Goal: Transaction & Acquisition: Obtain resource

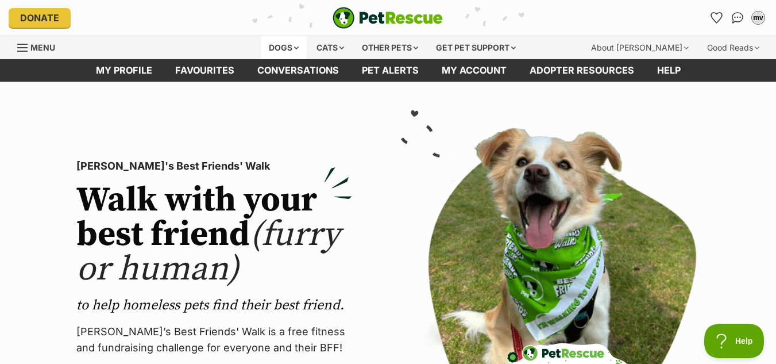
click at [272, 46] on div "Dogs" at bounding box center [284, 47] width 46 height 23
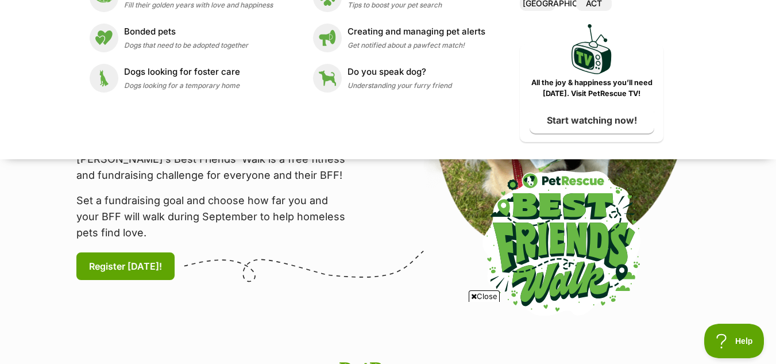
scroll to position [57, 0]
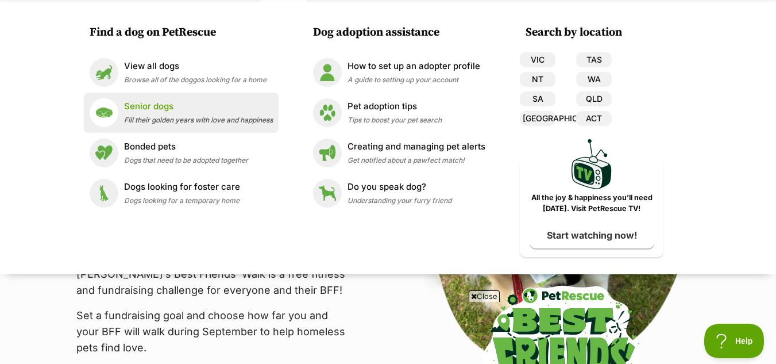
click at [139, 107] on p "Senior dogs" at bounding box center [198, 106] width 149 height 13
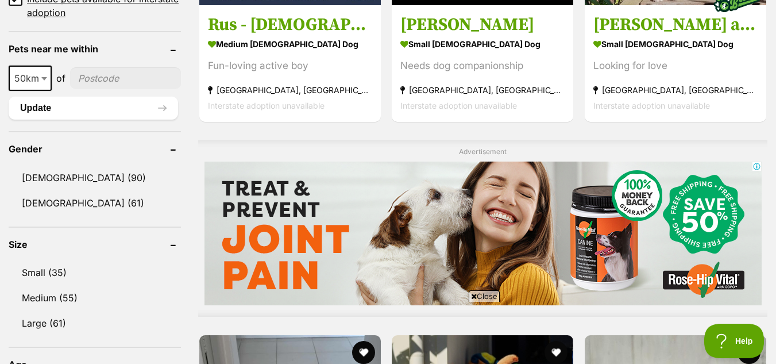
scroll to position [862, 0]
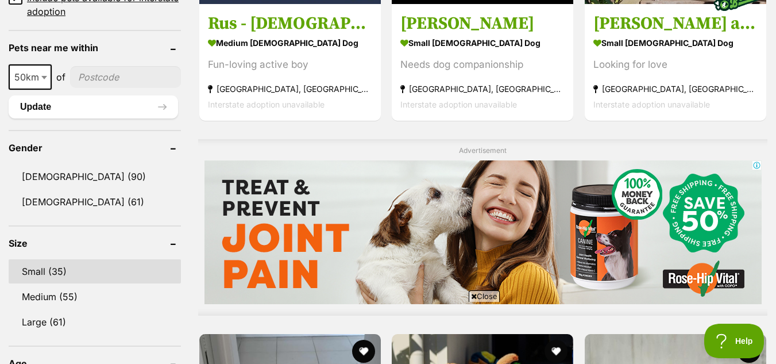
click at [49, 272] on link "Small (35)" at bounding box center [95, 271] width 172 height 24
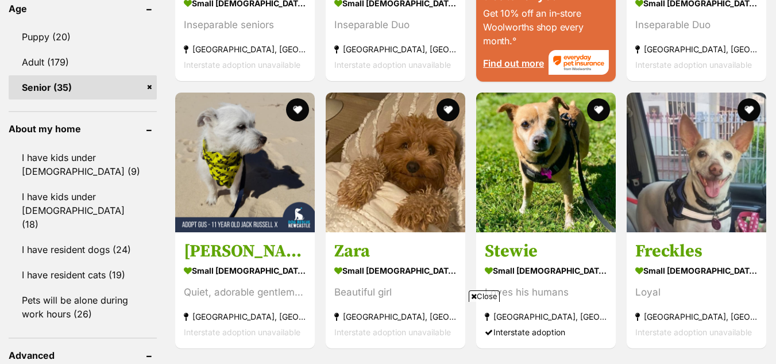
scroll to position [1207, 0]
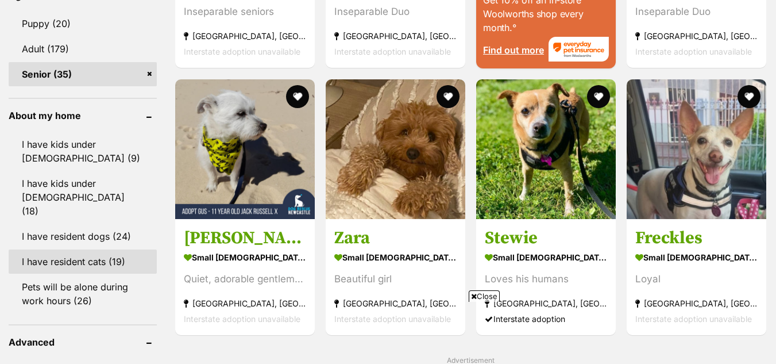
click at [81, 219] on ul "I have kids under 5 years old (9) I have kids under 12 years old (18) I have re…" at bounding box center [83, 216] width 148 height 191
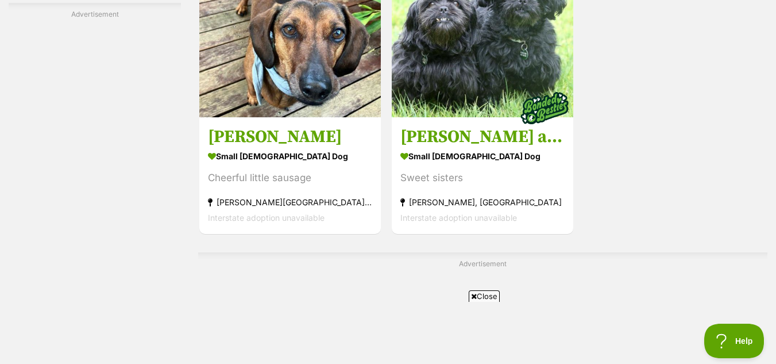
scroll to position [2551, 0]
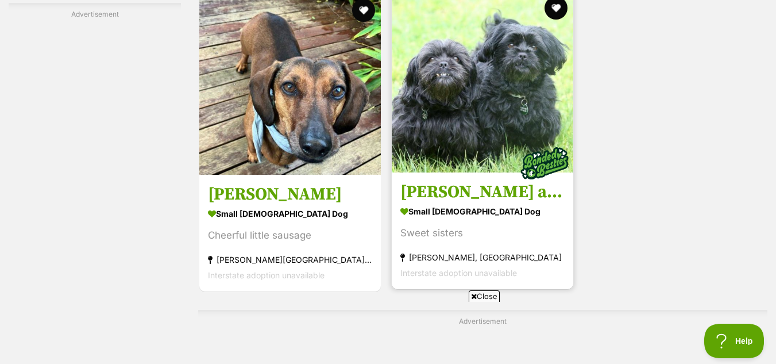
click at [448, 232] on div "Sweet sisters" at bounding box center [482, 233] width 164 height 16
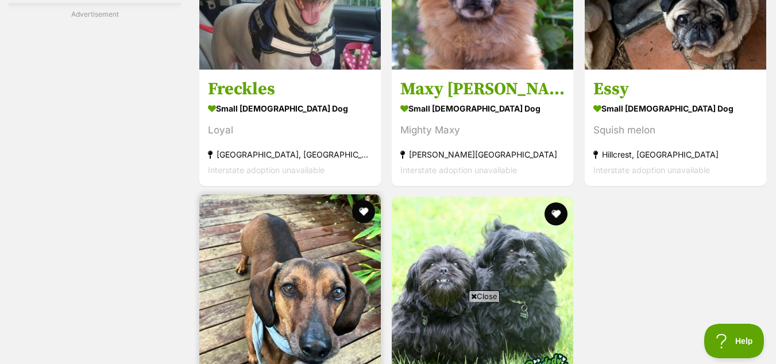
scroll to position [2321, 0]
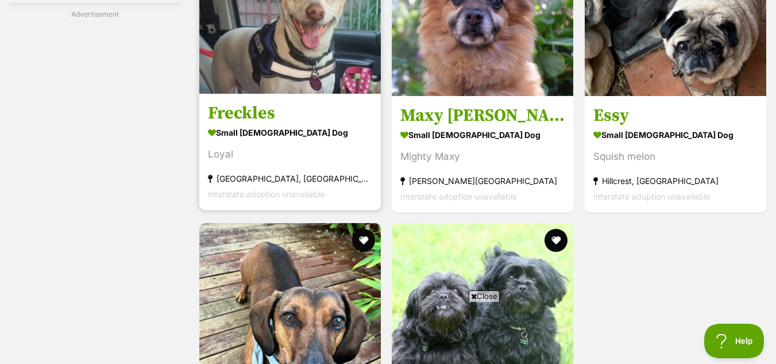
click at [259, 124] on link "Freckles small female Dog Loyal Ryde, NSW Interstate adoption unavailable" at bounding box center [290, 151] width 182 height 117
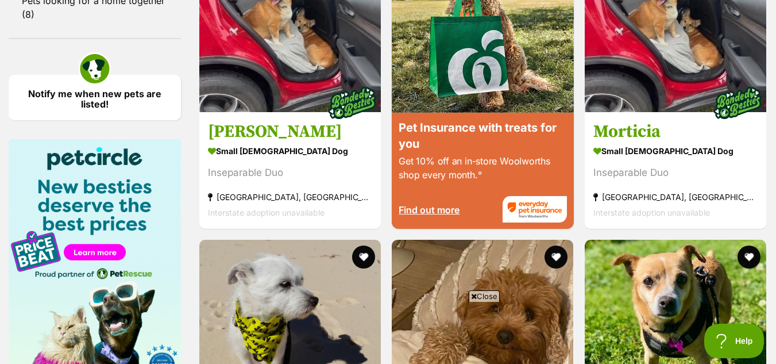
scroll to position [1516, 0]
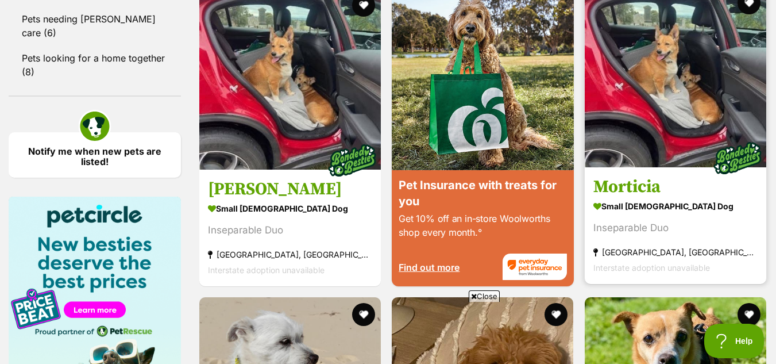
click at [648, 163] on img at bounding box center [676, 77] width 182 height 182
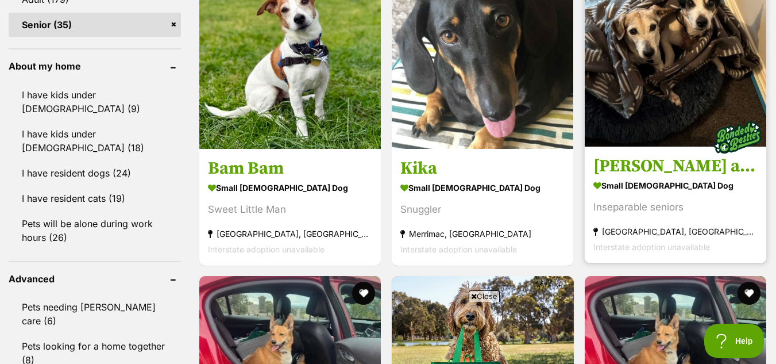
scroll to position [1229, 0]
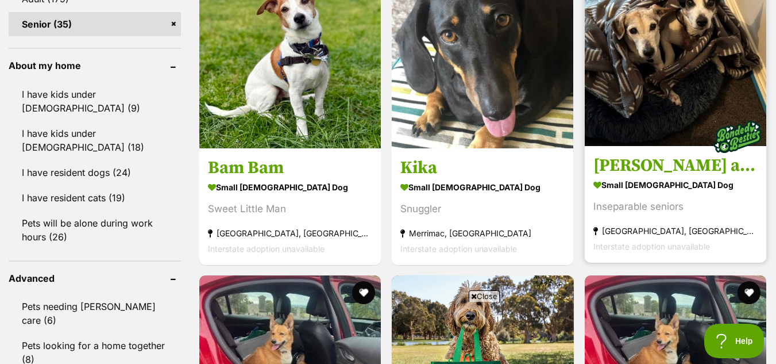
click at [643, 169] on h3 "Ruby and Vincent Silvanus" at bounding box center [676, 165] width 164 height 22
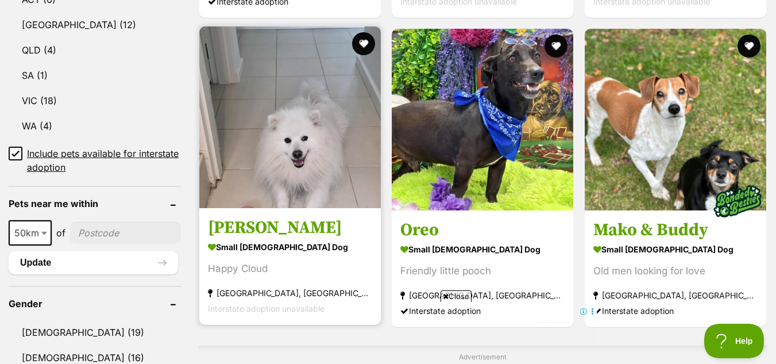
scroll to position [654, 0]
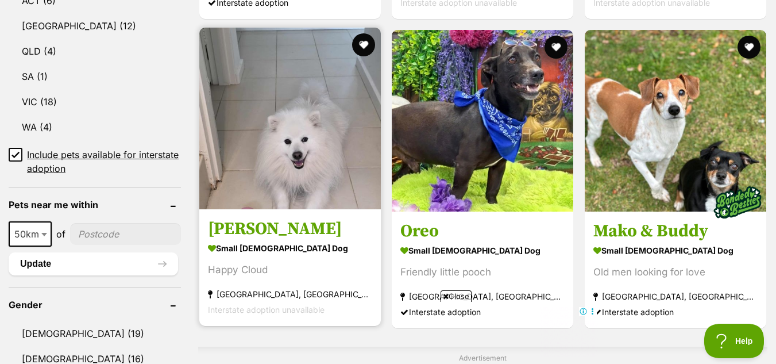
click at [251, 244] on strong "small male Dog" at bounding box center [290, 248] width 164 height 17
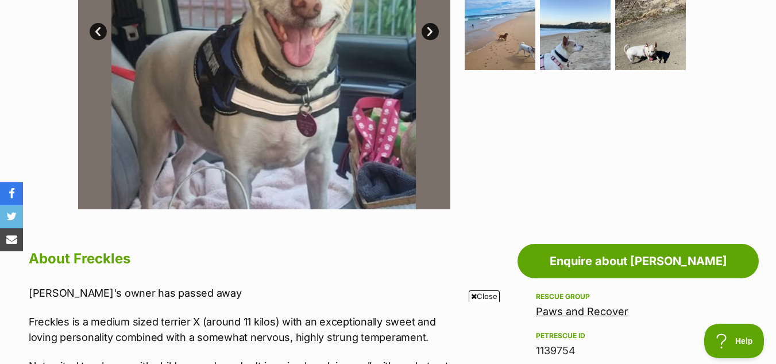
scroll to position [230, 0]
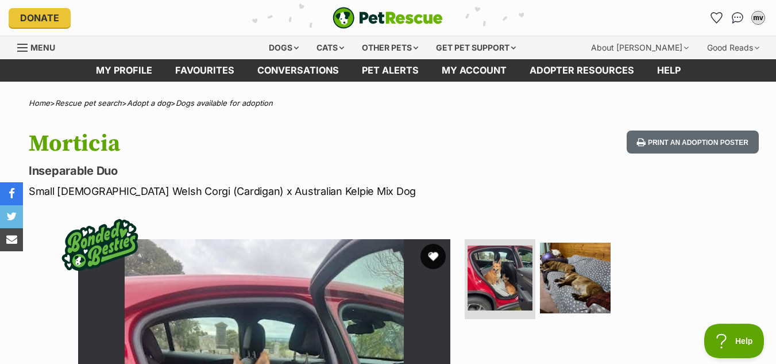
click at [431, 256] on button "favourite" at bounding box center [433, 256] width 25 height 25
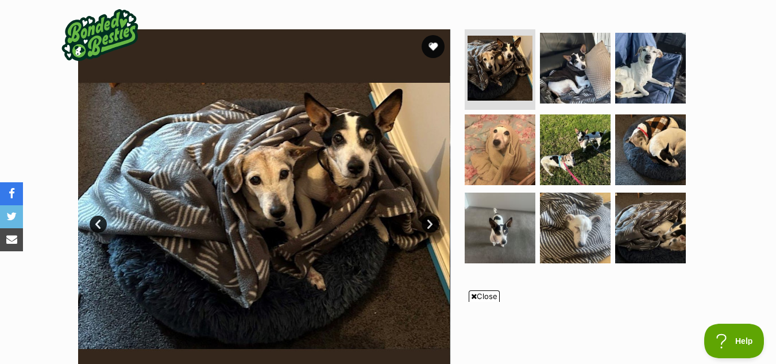
scroll to position [172, 0]
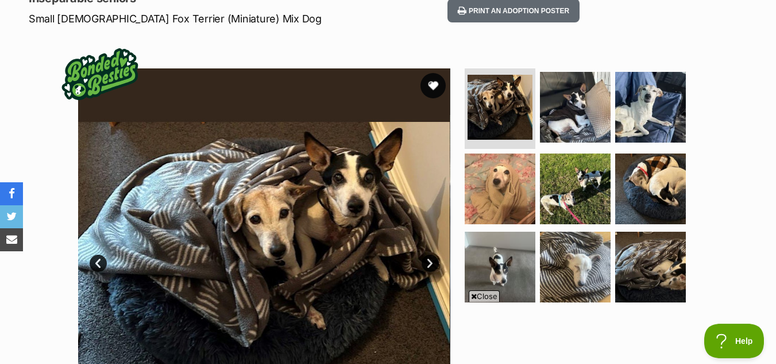
click at [436, 84] on button "favourite" at bounding box center [433, 85] width 25 height 25
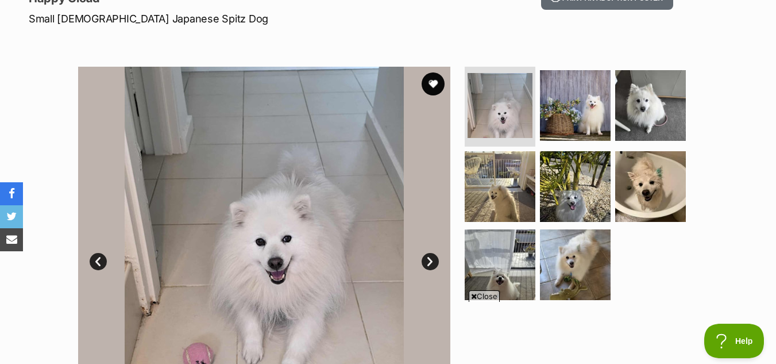
scroll to position [57, 0]
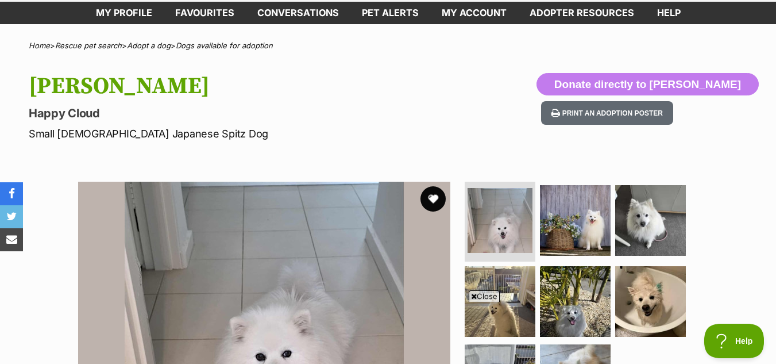
click at [436, 198] on button "favourite" at bounding box center [433, 198] width 25 height 25
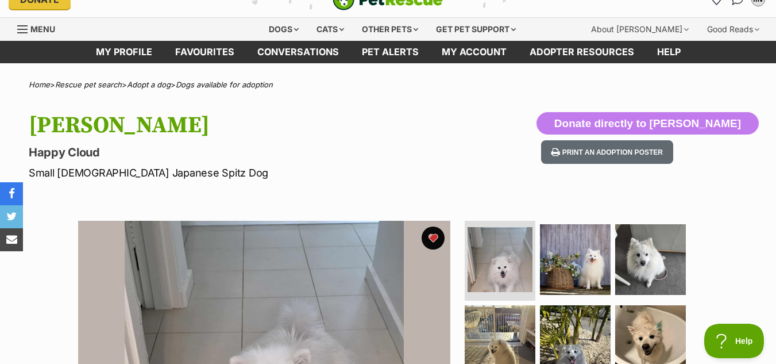
scroll to position [0, 0]
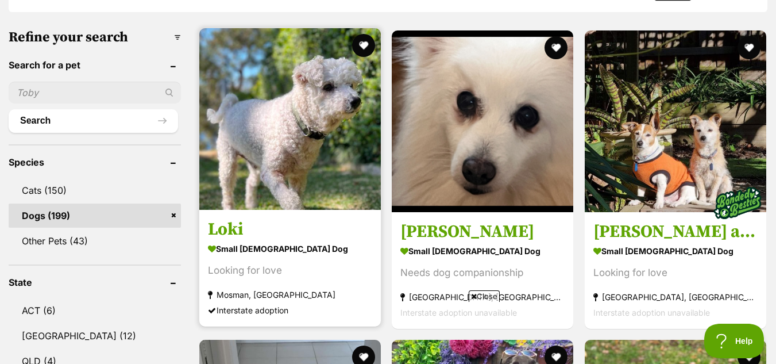
scroll to position [402, 0]
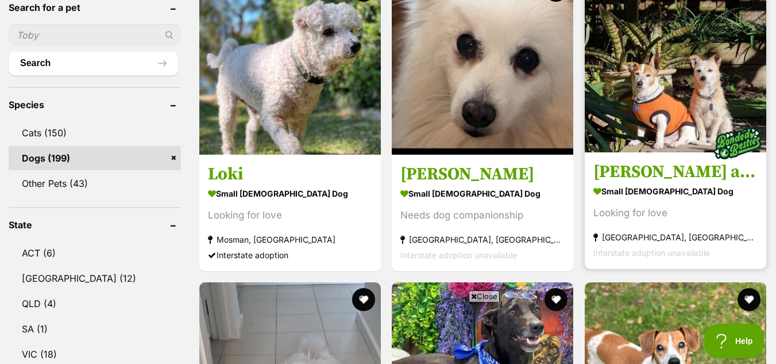
click at [668, 174] on h3 "[PERSON_NAME] and [PERSON_NAME]" at bounding box center [676, 172] width 164 height 22
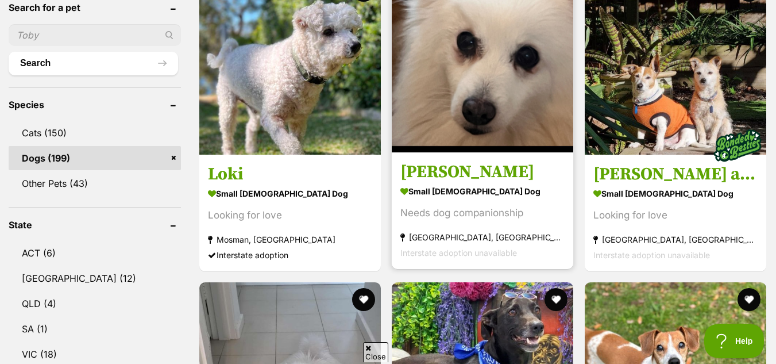
scroll to position [0, 0]
click at [449, 211] on div "Needs dog companionship" at bounding box center [482, 213] width 164 height 16
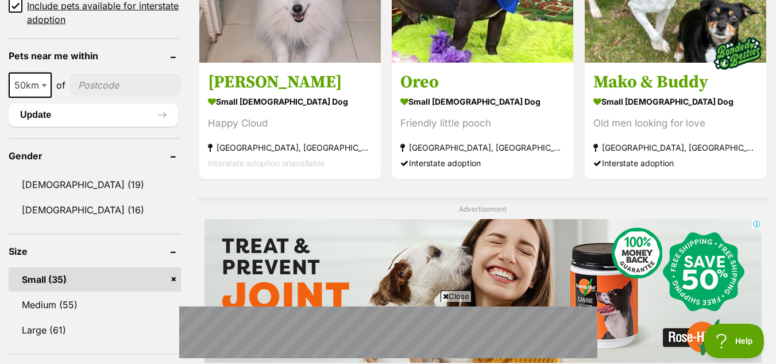
scroll to position [804, 0]
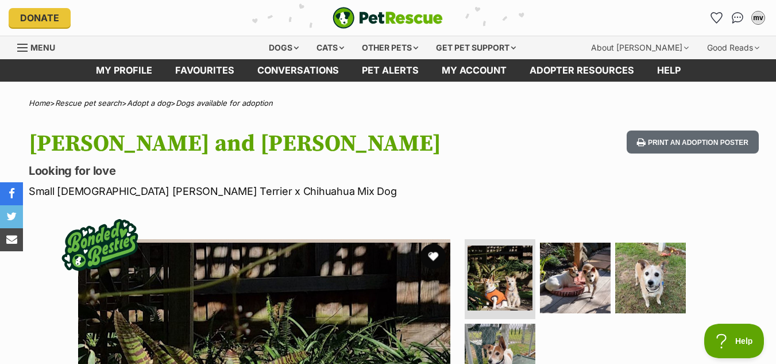
click at [431, 254] on button "favourite" at bounding box center [433, 256] width 25 height 25
